Goal: Find contact information: Find contact information

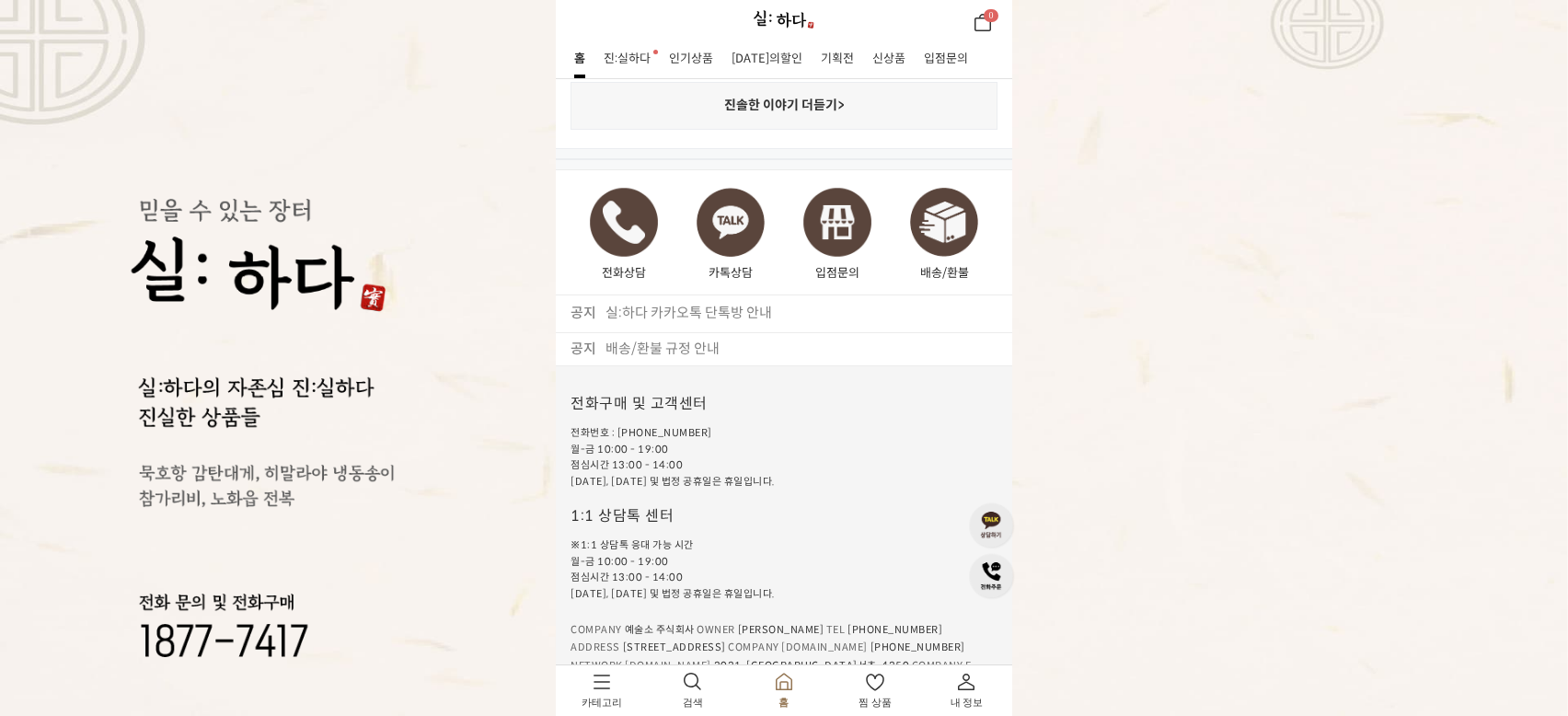
scroll to position [2863, 0]
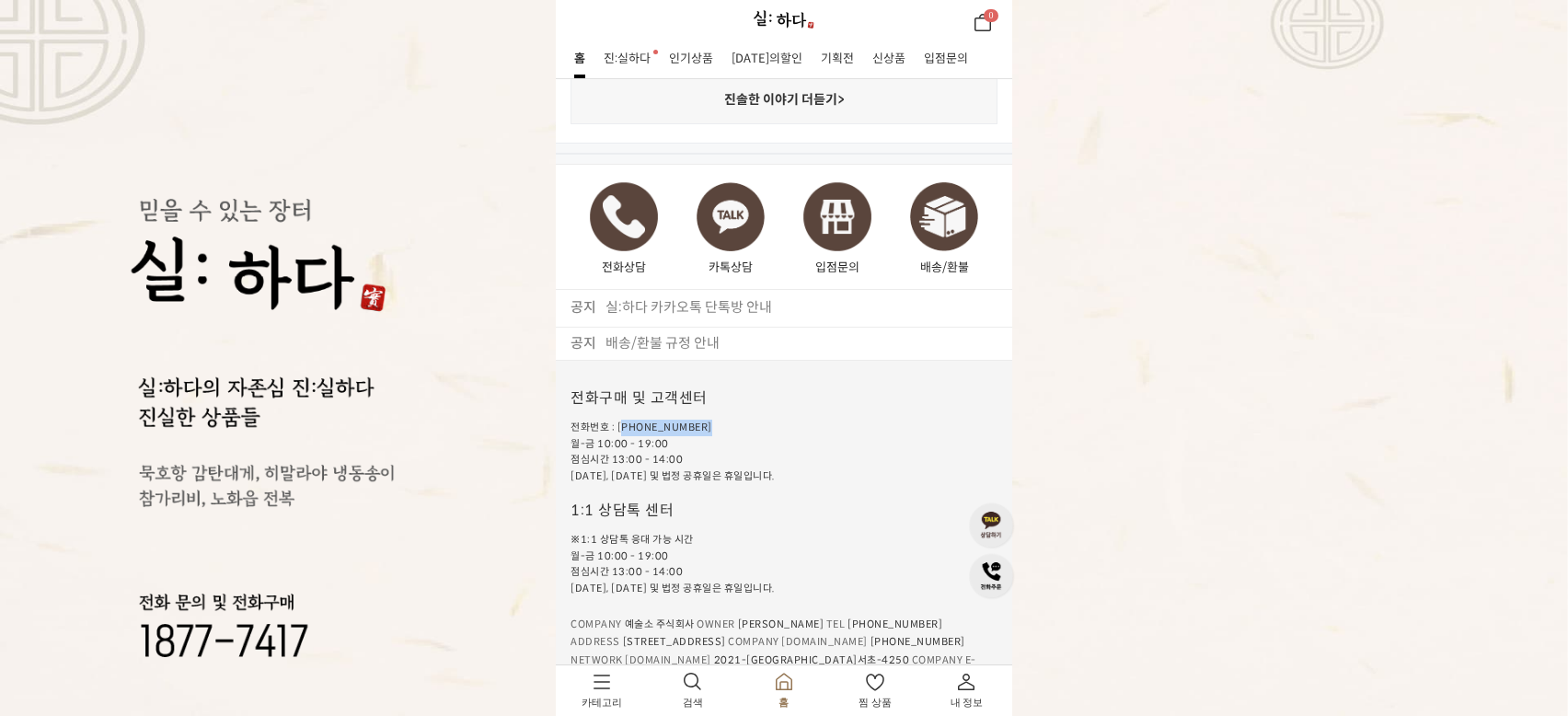
drag, startPoint x: 618, startPoint y: 397, endPoint x: 701, endPoint y: 396, distance: 83.0
click at [701, 420] on li "전화번호 : [PHONE_NUMBER]" at bounding box center [673, 428] width 205 height 17
copy li "[PHONE_NUMBER]"
click at [796, 16] on img at bounding box center [784, 19] width 64 height 20
